Goal: Information Seeking & Learning: Compare options

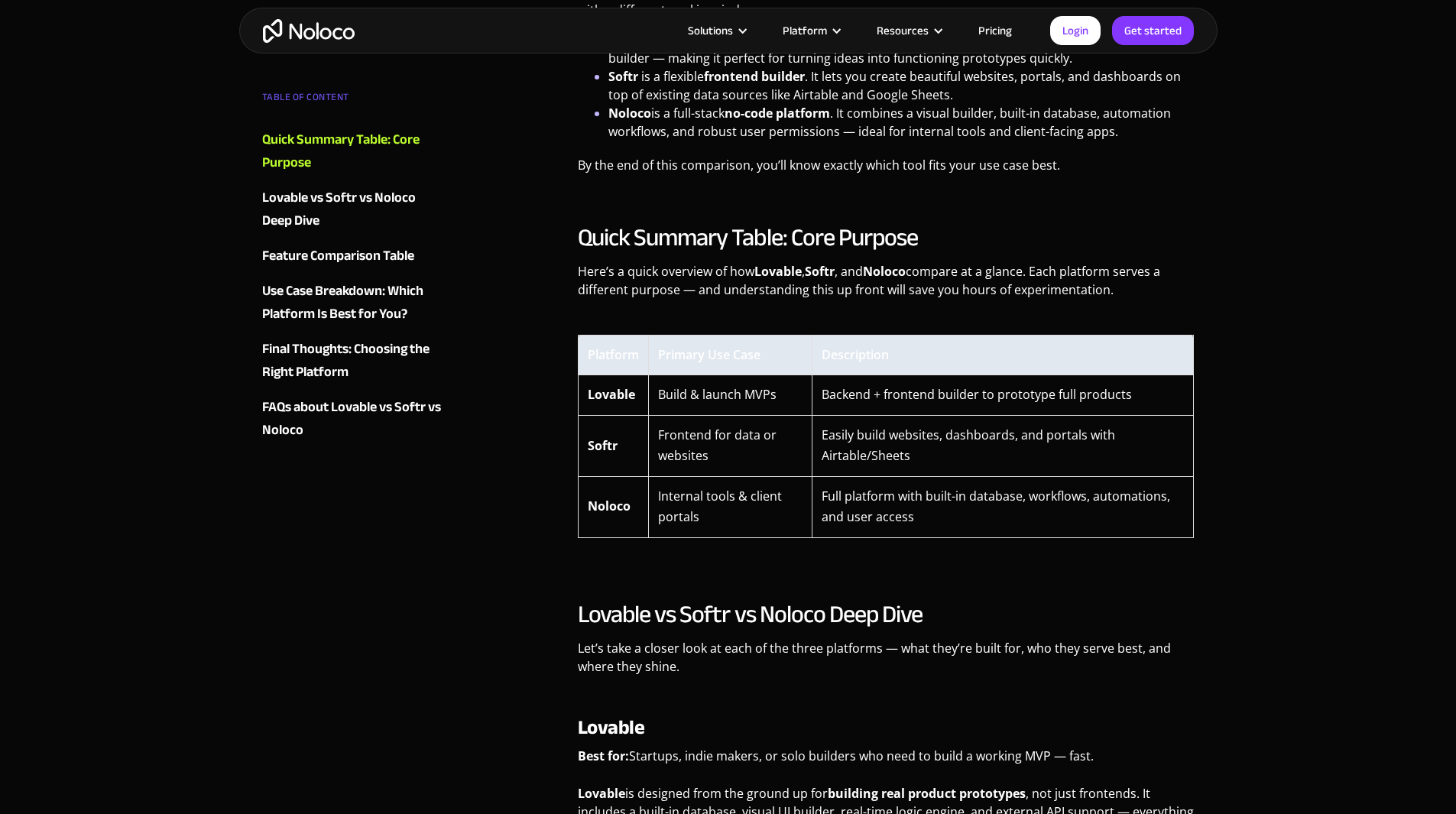
scroll to position [830, 0]
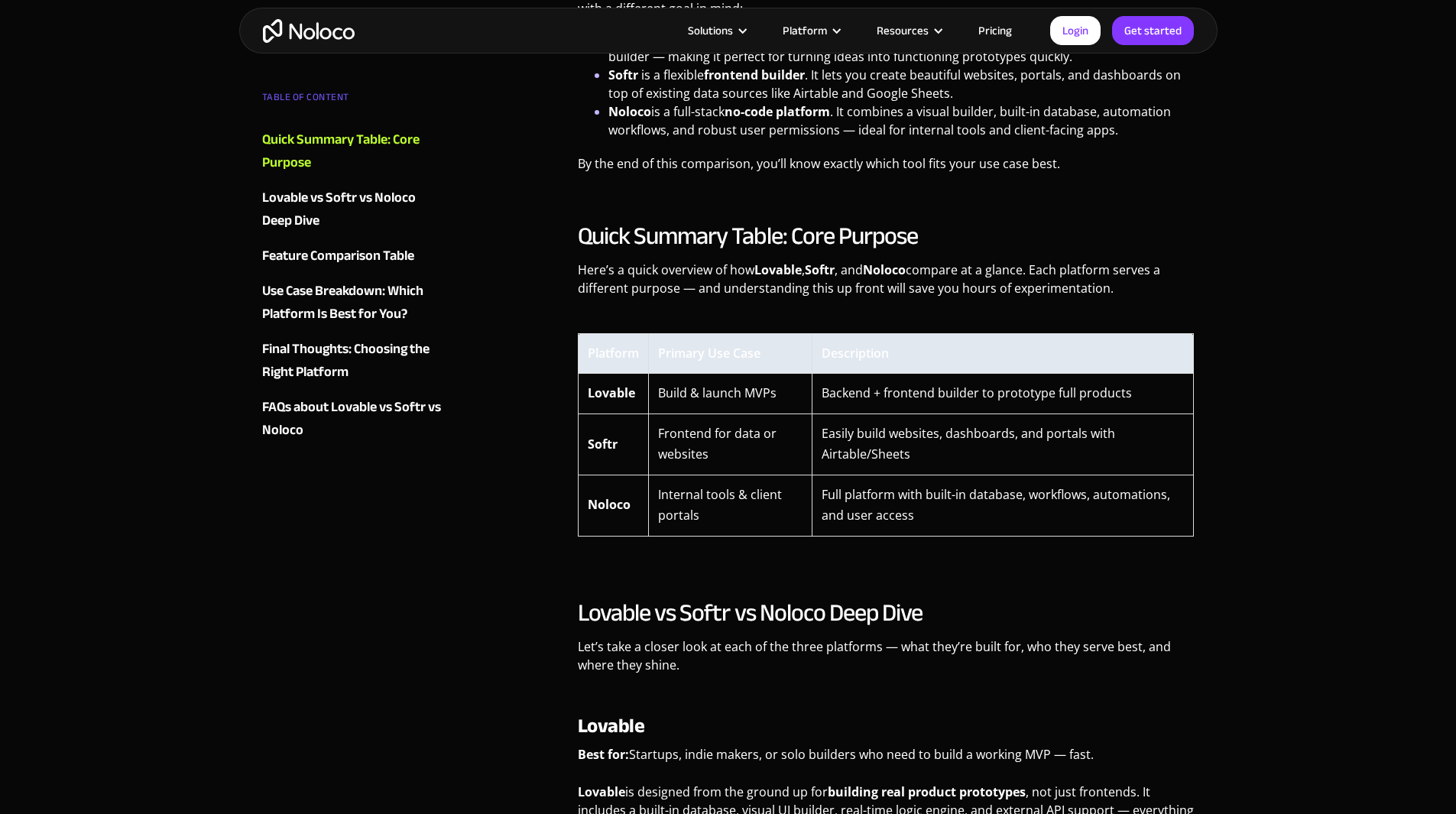
drag, startPoint x: 0, startPoint y: 0, endPoint x: 488, endPoint y: 517, distance: 710.9
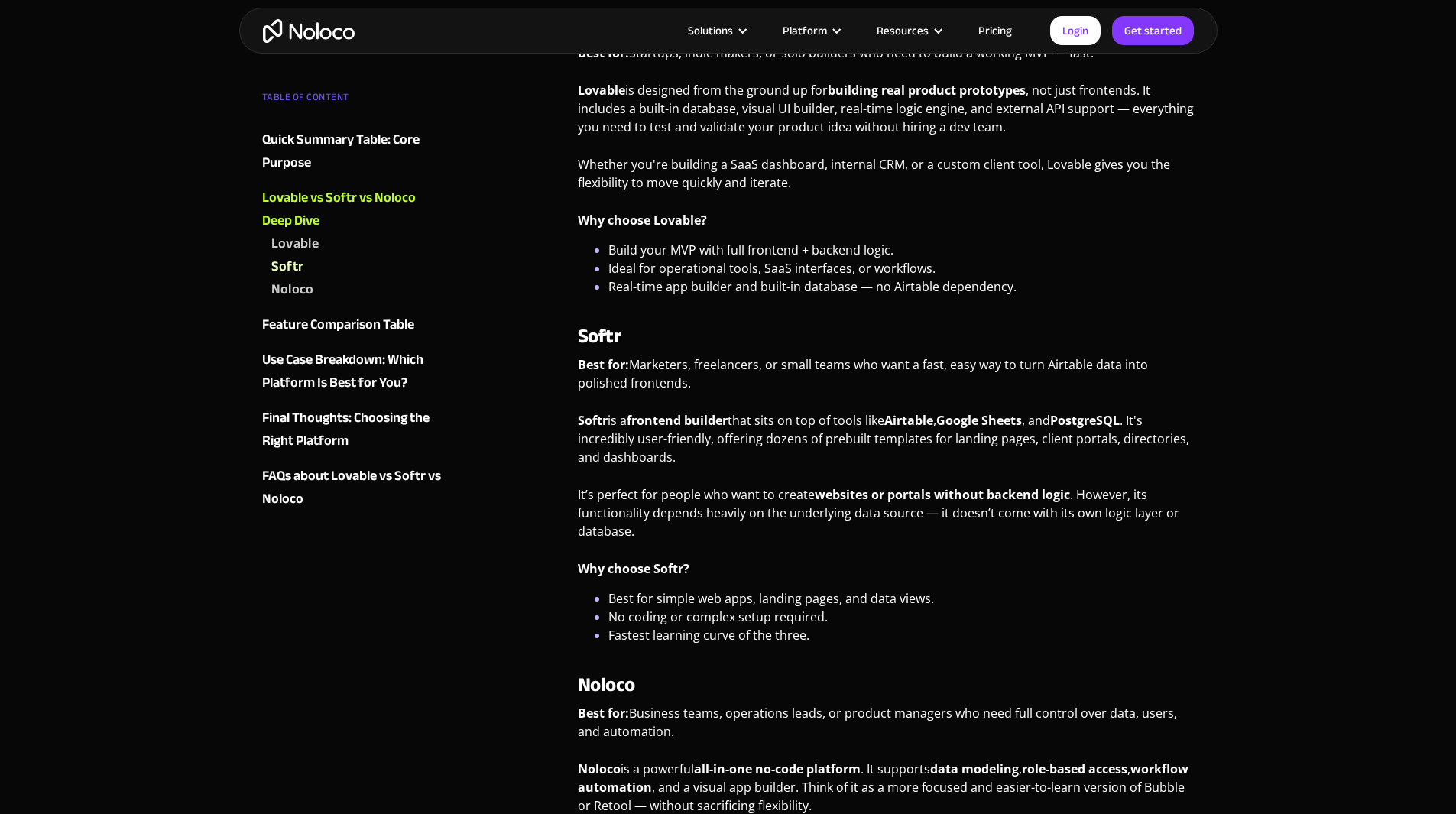
scroll to position [1533, 0]
click at [866, 114] on p "Lovable is designed from the ground up for building real product prototypes , n…" at bounding box center [886, 113] width 617 height 66
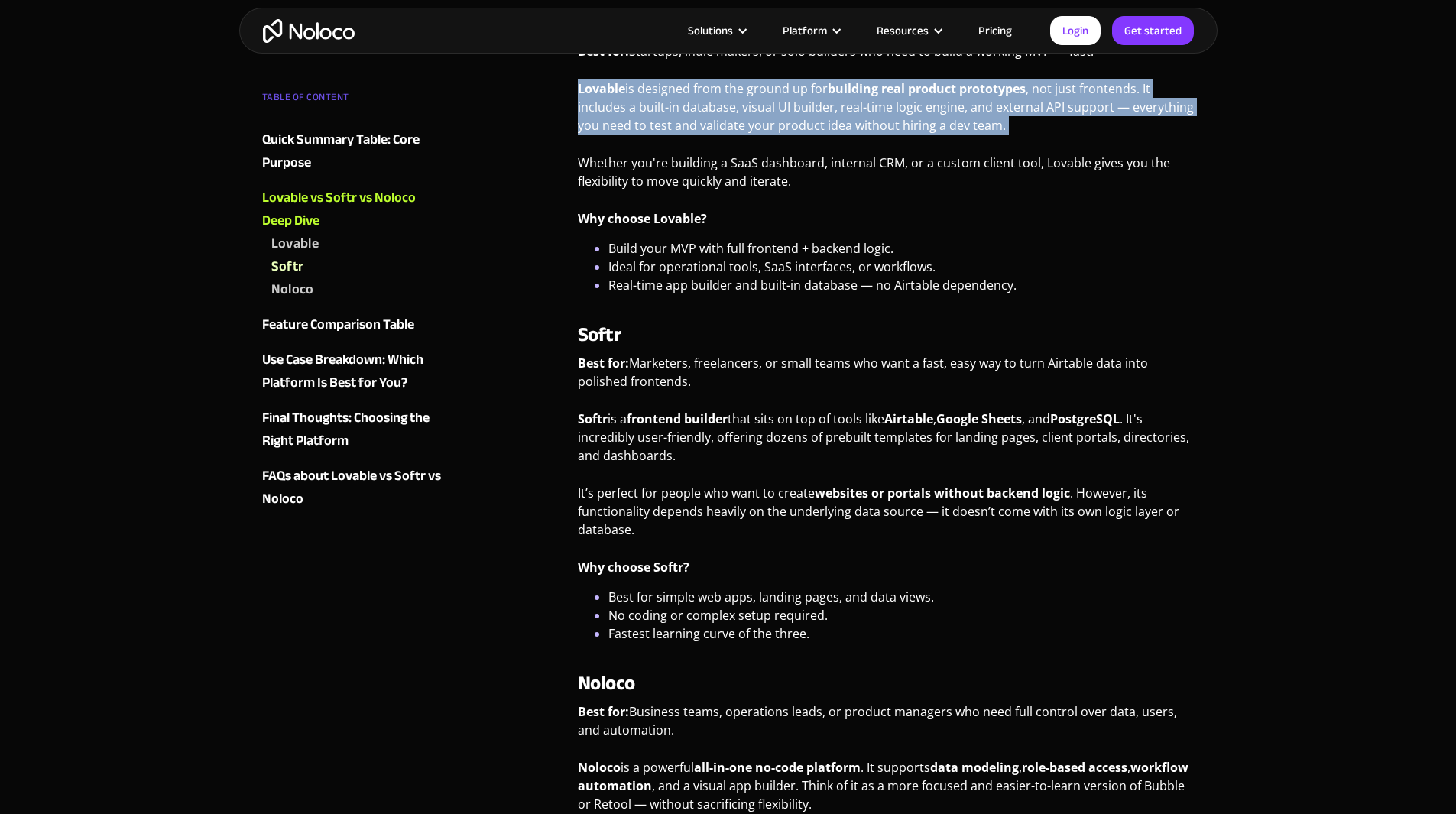
drag, startPoint x: 866, startPoint y: 114, endPoint x: 1029, endPoint y: 344, distance: 281.9
click at [1029, 344] on div "Lovable vs Softr vs Noloco Deep Dive Let’s take a closer look at each of the th…" at bounding box center [886, 443] width 617 height 1097
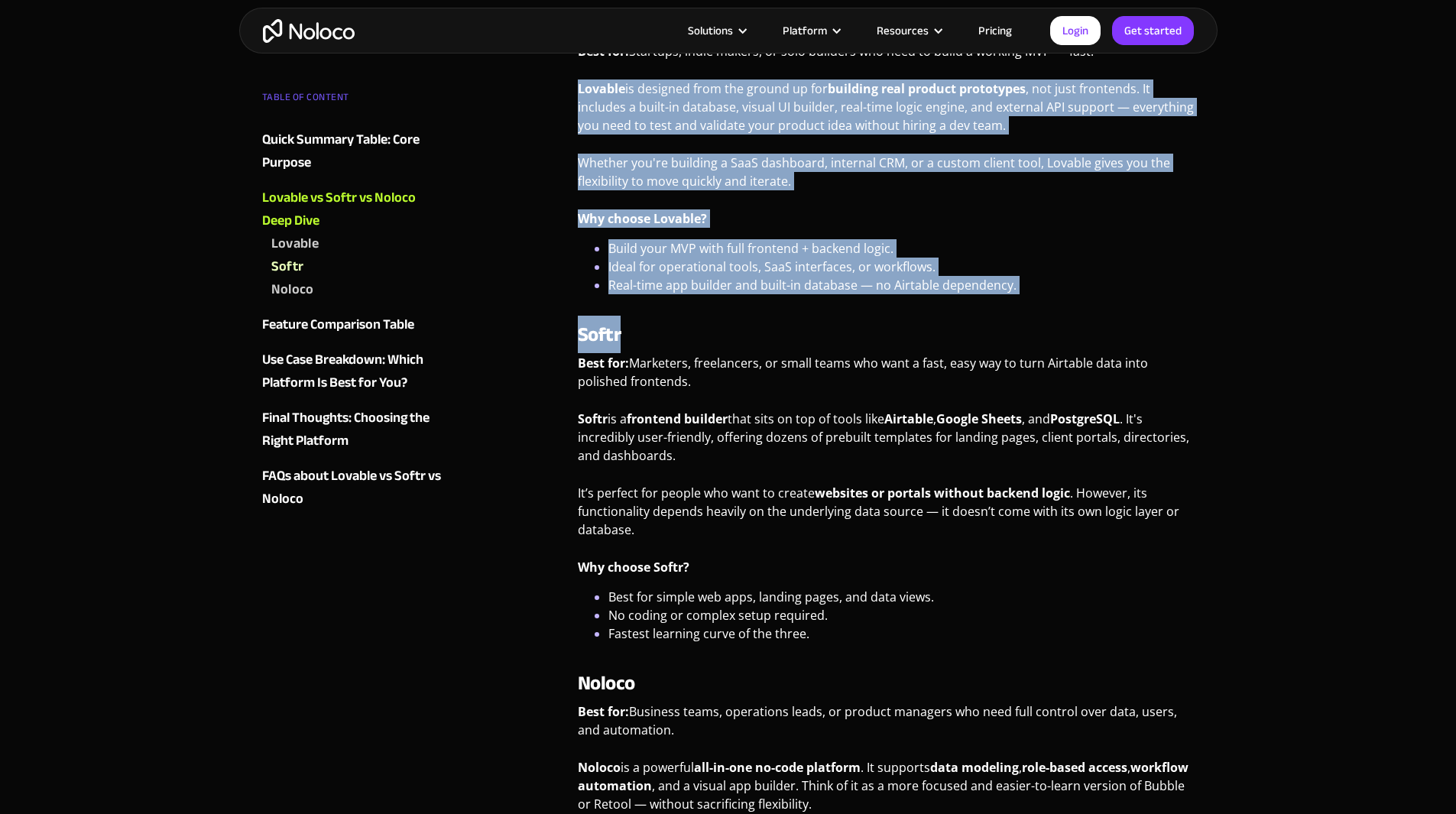
click at [1029, 344] on h3 "Softr" at bounding box center [886, 334] width 617 height 23
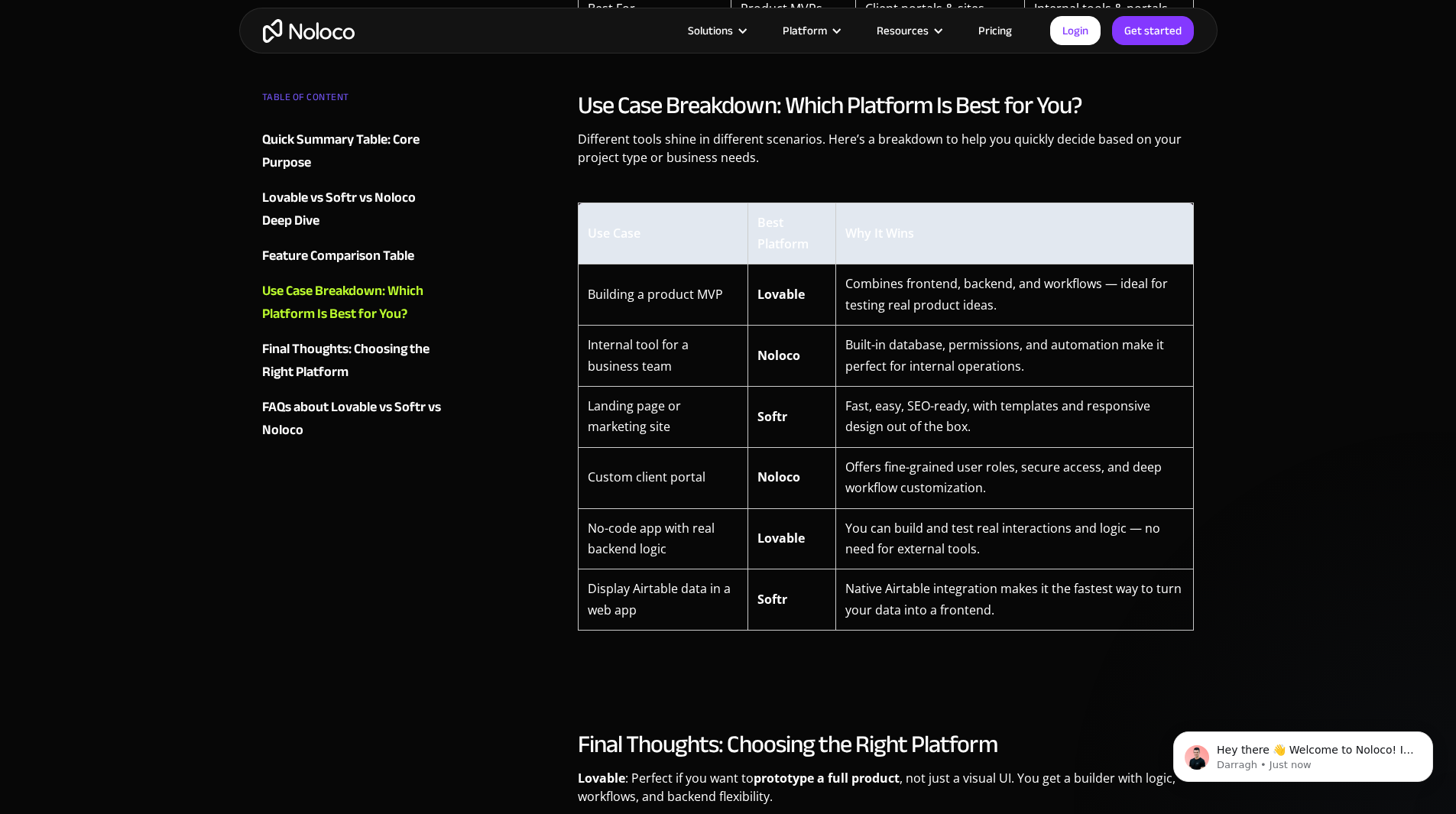
scroll to position [3169, 0]
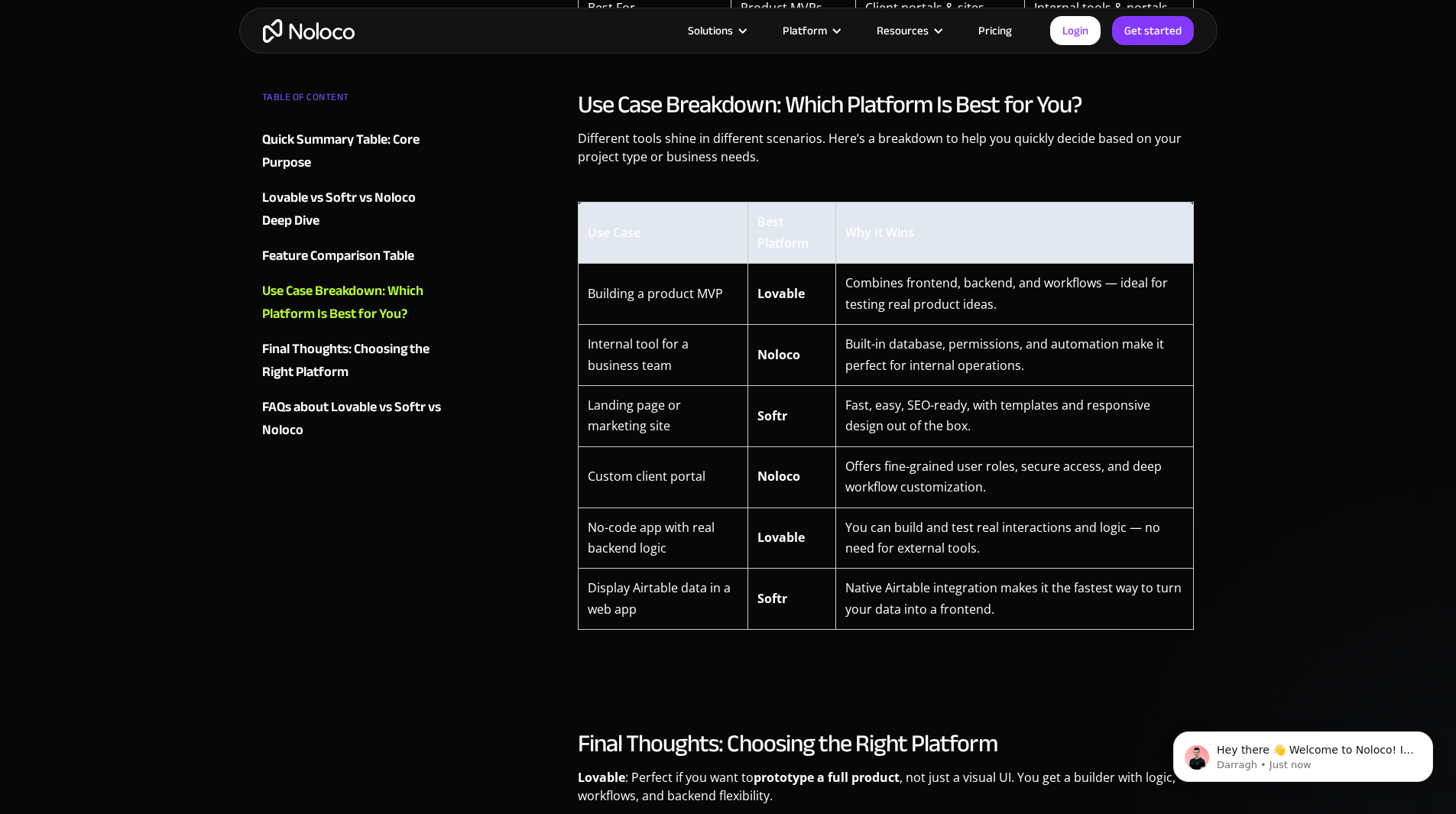
click at [1005, 454] on td "Offers fine-grained user roles, secure access, and deep workflow customization." at bounding box center [1015, 476] width 359 height 61
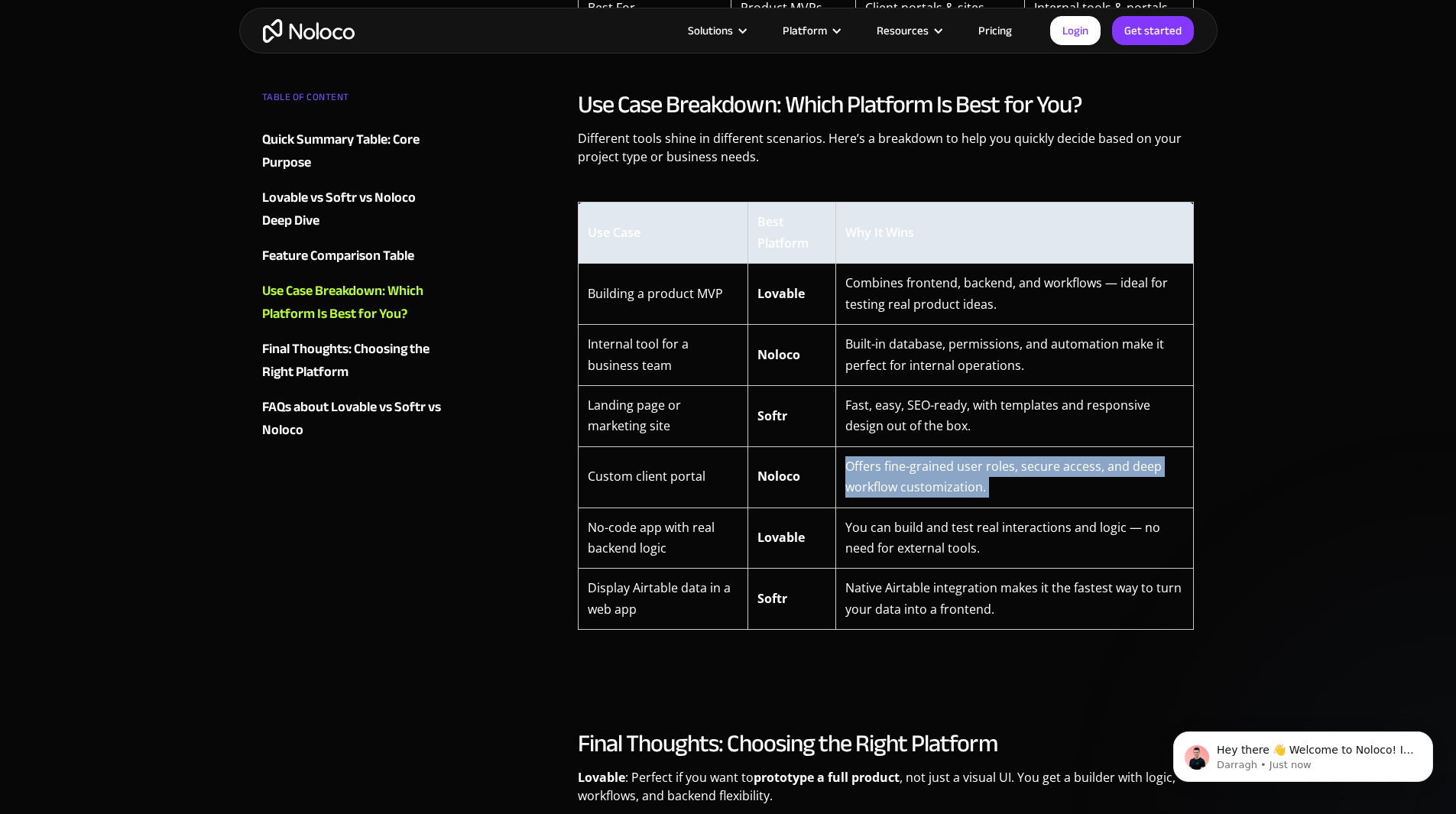
drag, startPoint x: 1005, startPoint y: 454, endPoint x: 1041, endPoint y: 491, distance: 51.6
click at [1041, 491] on td "Offers fine-grained user roles, secure access, and deep workflow customization." at bounding box center [1015, 476] width 359 height 61
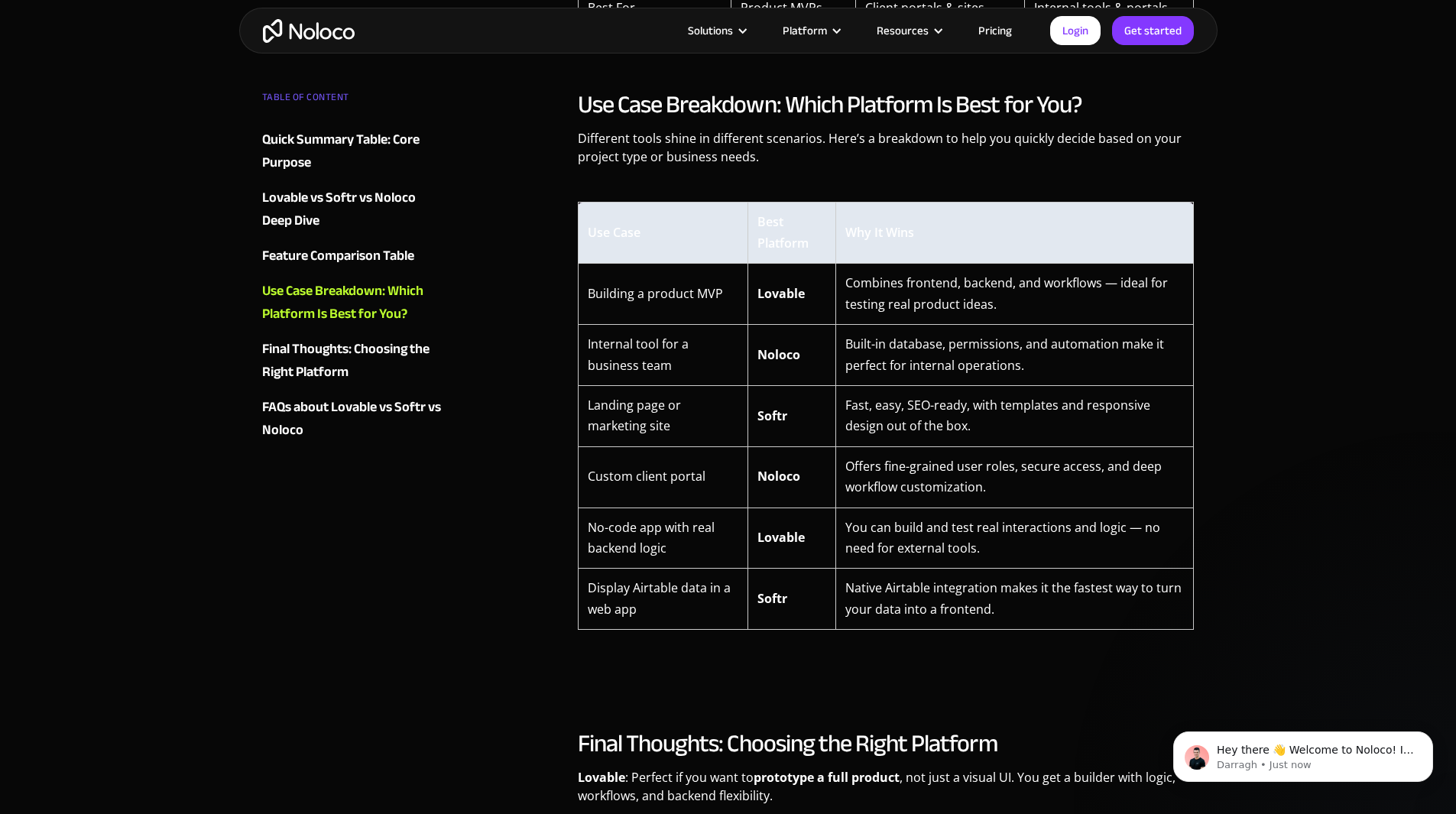
click at [1070, 523] on td "You can build and test real interactions and logic — no need for external tools." at bounding box center [1015, 538] width 359 height 61
click at [1102, 574] on td "Native Airtable integration makes it the fastest way to turn your data into a f…" at bounding box center [1015, 599] width 359 height 61
click at [1027, 531] on td "You can build and test real interactions and logic — no need for external tools." at bounding box center [1015, 538] width 359 height 61
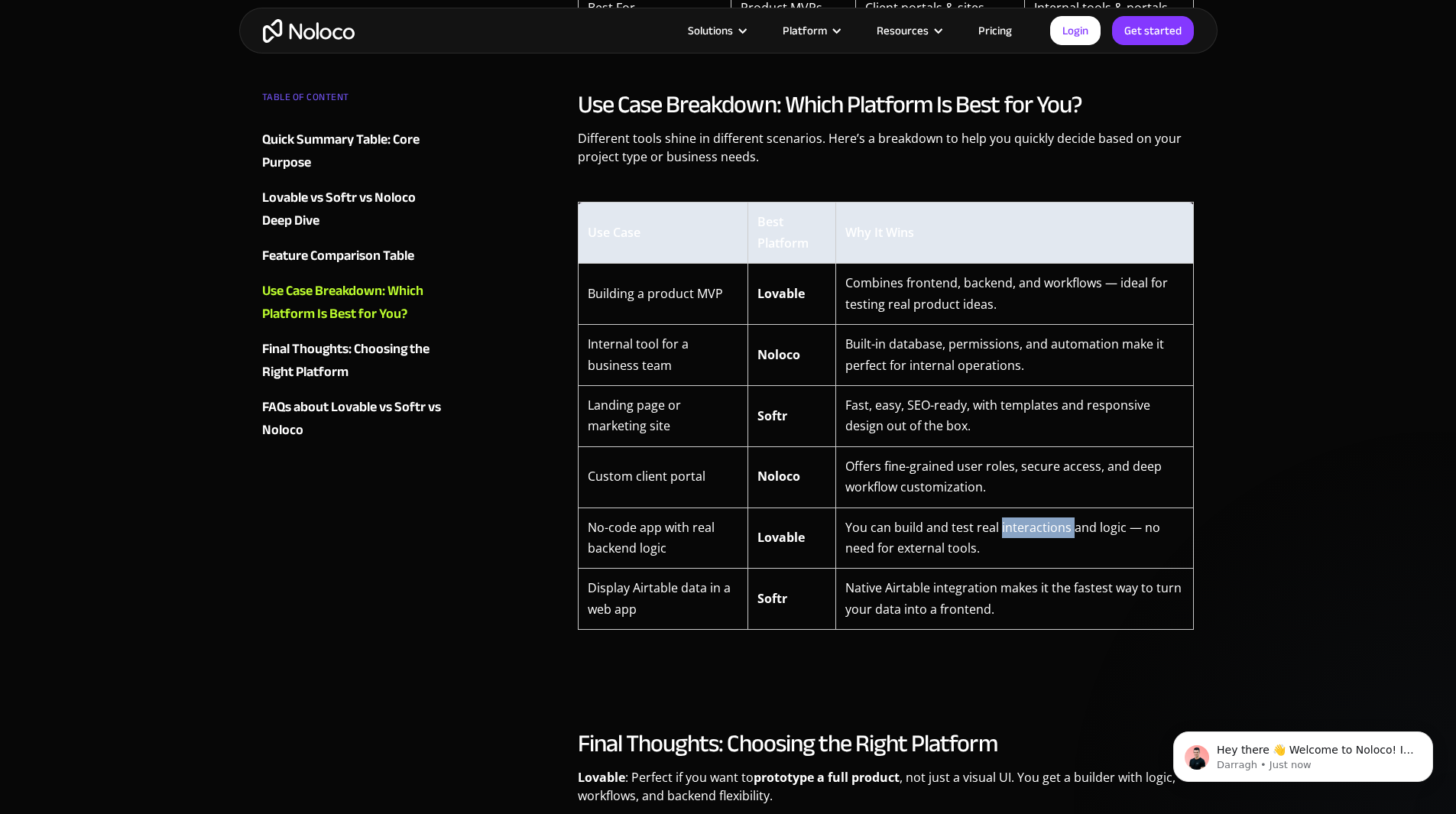
click at [1027, 531] on td "You can build and test real interactions and logic — no need for external tools." at bounding box center [1015, 538] width 359 height 61
drag, startPoint x: 1027, startPoint y: 531, endPoint x: 1075, endPoint y: 573, distance: 63.8
click at [1075, 573] on tbody "Building a product MVP Lovable Combines frontend, backend, and workflows — idea…" at bounding box center [886, 447] width 616 height 366
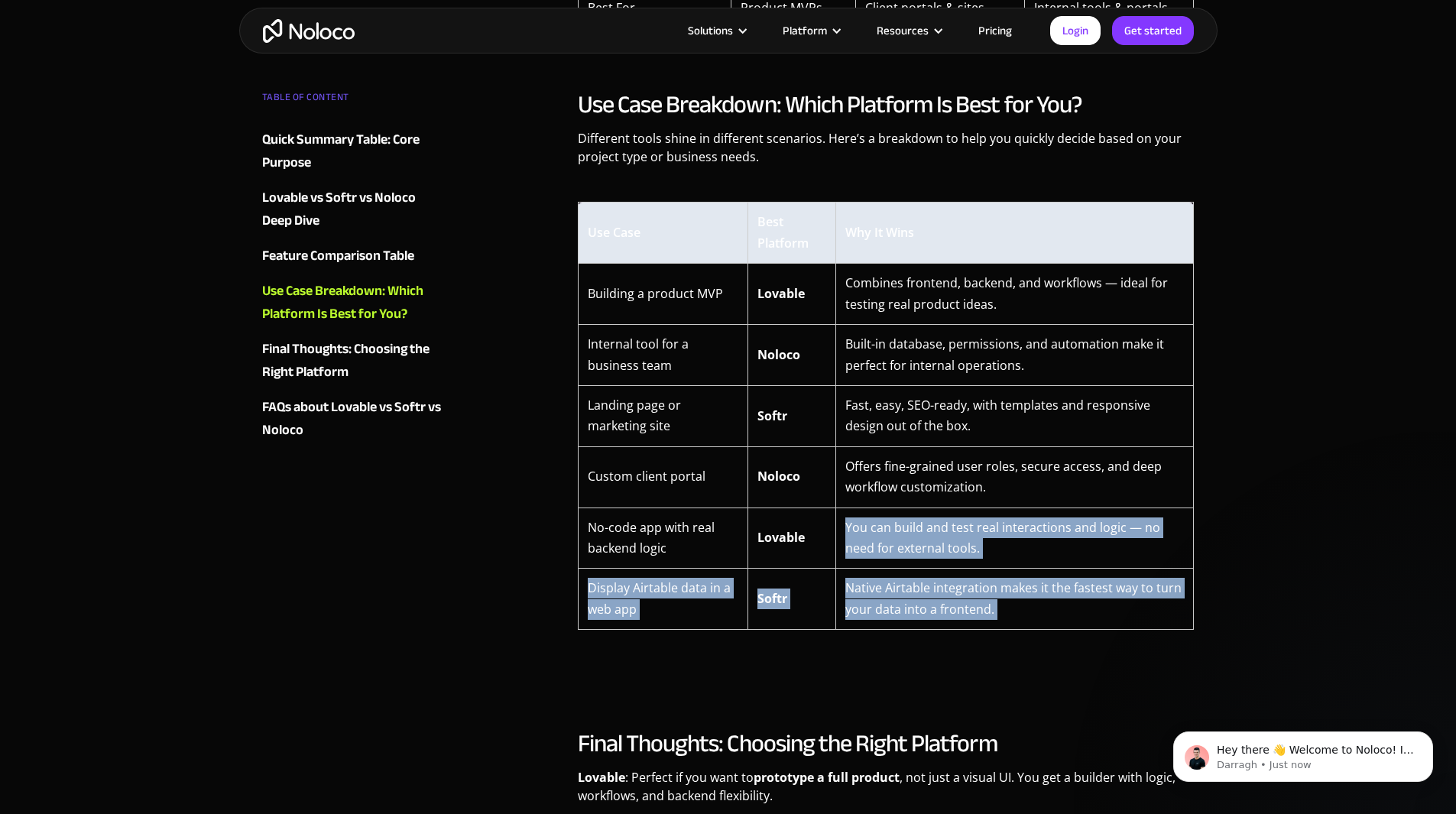
click at [1075, 573] on td "Native Airtable integration makes it the fastest way to turn your data into a f…" at bounding box center [1015, 599] width 359 height 61
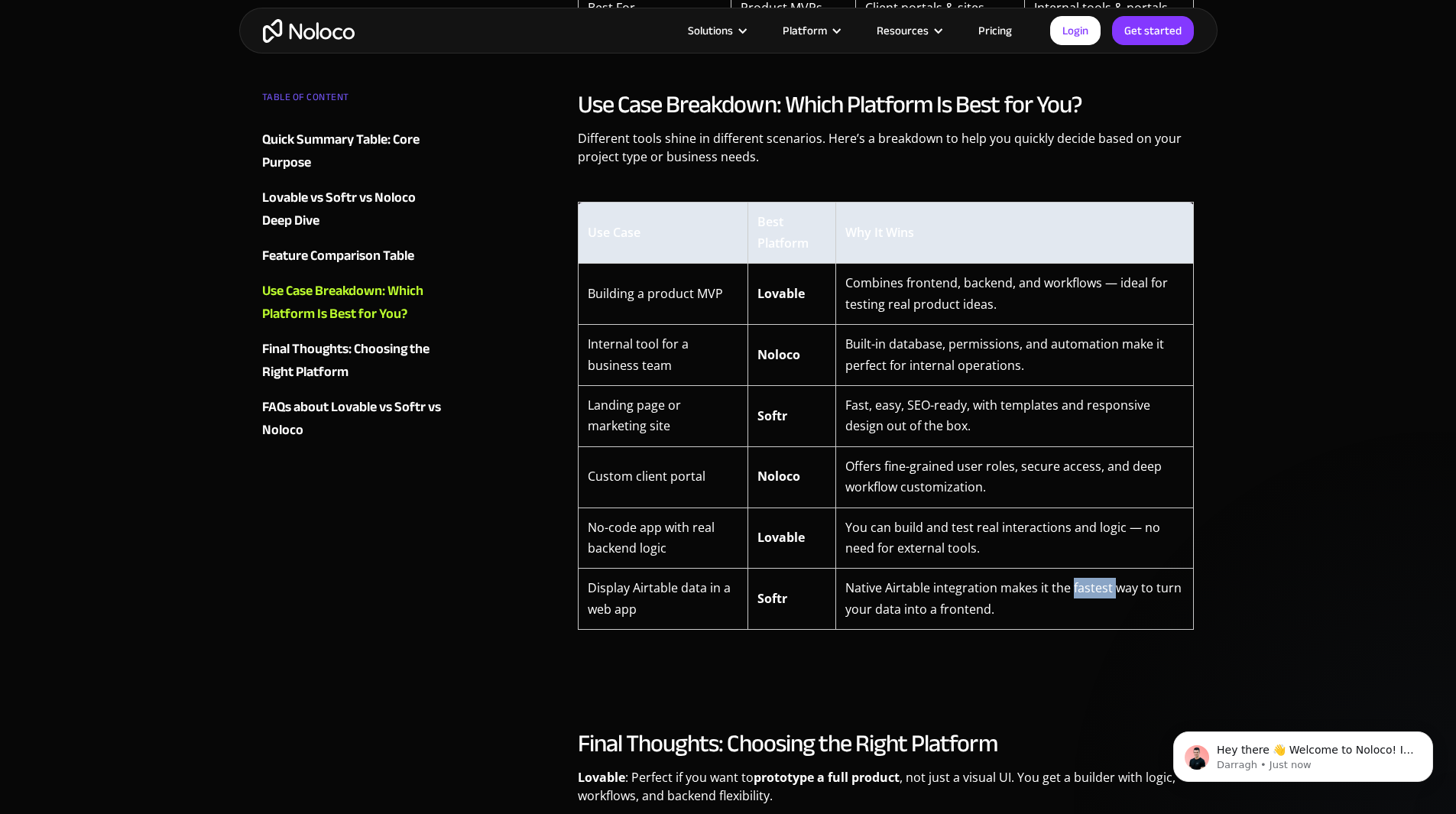
click at [1075, 573] on td "Native Airtable integration makes it the fastest way to turn your data into a f…" at bounding box center [1015, 599] width 359 height 61
drag, startPoint x: 1075, startPoint y: 573, endPoint x: 1112, endPoint y: 615, distance: 56.0
click at [1112, 615] on td "Native Airtable integration makes it the fastest way to turn your data into a f…" at bounding box center [1015, 599] width 359 height 61
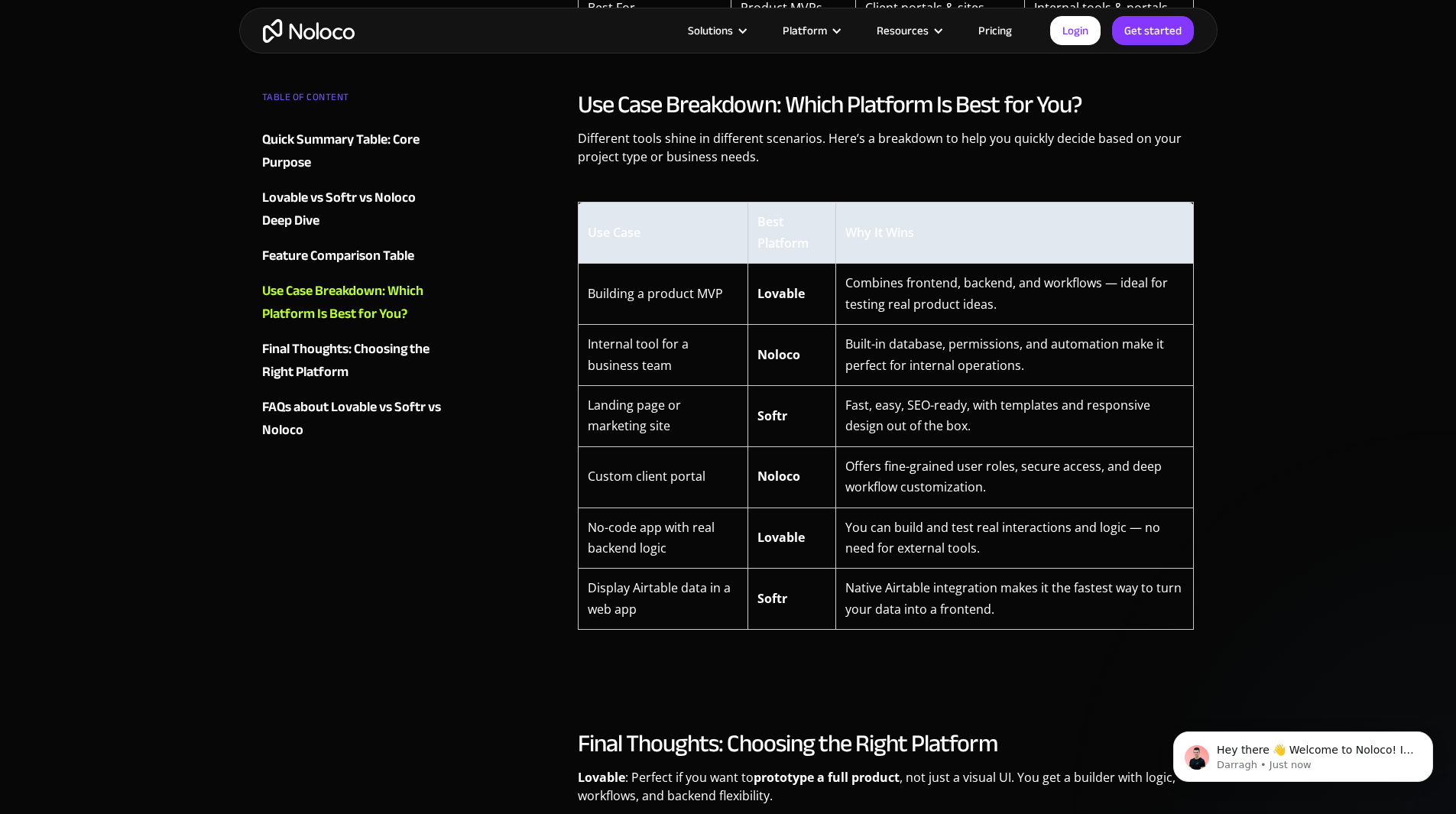
click at [1112, 615] on td "Native Airtable integration makes it the fastest way to turn your data into a f…" at bounding box center [1015, 599] width 359 height 61
click at [991, 29] on link "Pricing" at bounding box center [996, 31] width 72 height 20
